Goal: Information Seeking & Learning: Learn about a topic

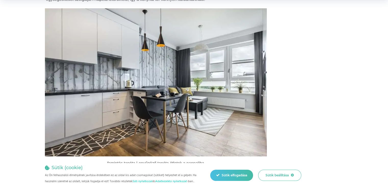
scroll to position [1265, 0]
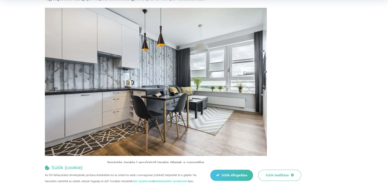
click at [183, 76] on img at bounding box center [156, 82] width 222 height 148
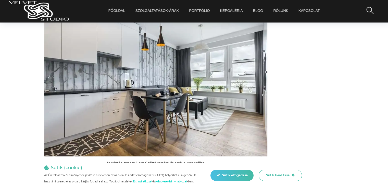
scroll to position [1264, 0]
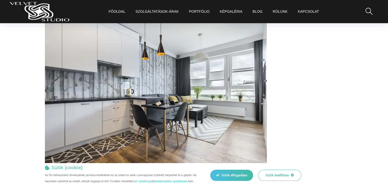
scroll to position [1244, 0]
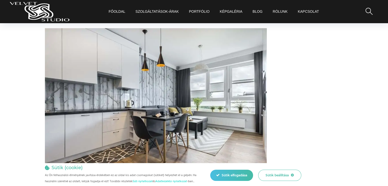
click at [202, 93] on img at bounding box center [156, 102] width 222 height 148
